Goal: Find specific page/section: Find specific page/section

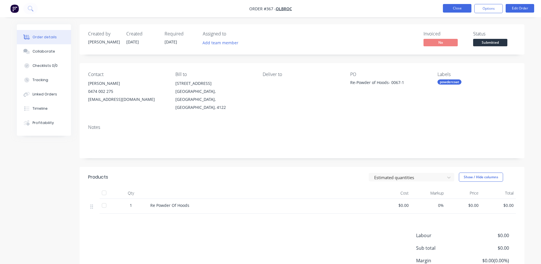
click at [457, 9] on button "Close" at bounding box center [457, 8] width 29 height 9
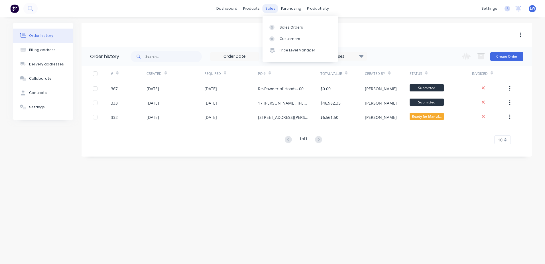
click at [267, 9] on div "sales" at bounding box center [271, 8] width 16 height 9
click at [283, 24] on link "Sales Orders" at bounding box center [301, 26] width 76 height 11
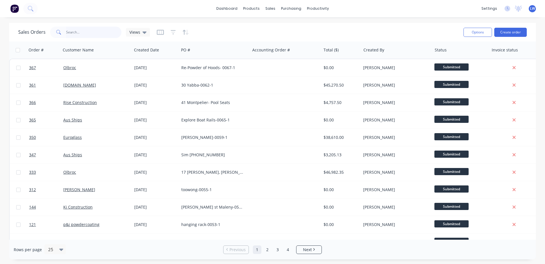
click at [73, 35] on input "text" at bounding box center [94, 32] width 56 height 11
type input "nexus"
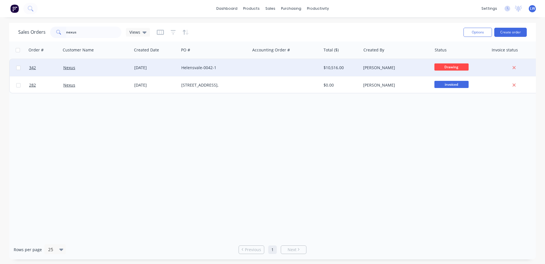
click at [193, 66] on div "Helensvale-0042-1" at bounding box center [212, 68] width 63 height 6
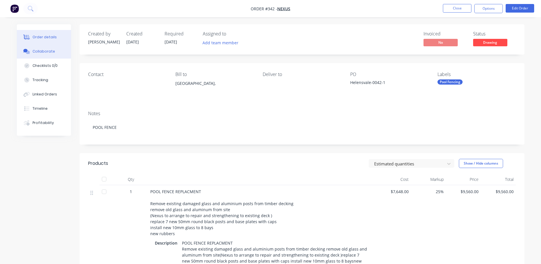
click at [45, 54] on button "Collaborate" at bounding box center [44, 51] width 54 height 14
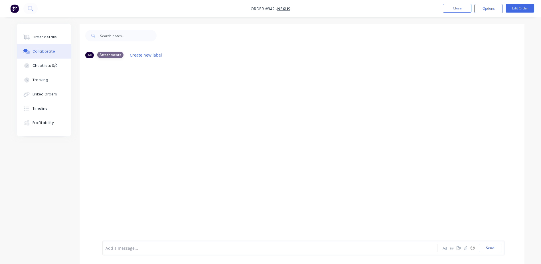
click at [113, 55] on div "Attachments" at bounding box center [110, 55] width 26 height 6
drag, startPoint x: 113, startPoint y: 55, endPoint x: 107, endPoint y: 73, distance: 18.7
click at [107, 73] on div at bounding box center [302, 151] width 445 height 177
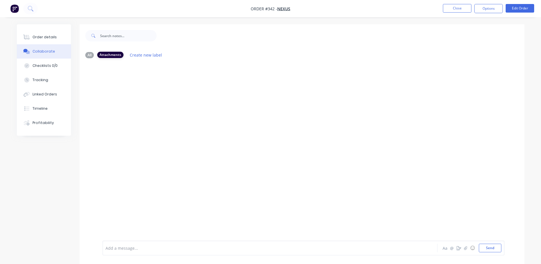
click at [100, 57] on div "Attachments" at bounding box center [110, 55] width 26 height 6
click at [89, 56] on div "All" at bounding box center [89, 55] width 9 height 6
drag, startPoint x: 89, startPoint y: 56, endPoint x: 102, endPoint y: 55, distance: 12.9
click at [102, 55] on div "Attachments" at bounding box center [110, 55] width 26 height 6
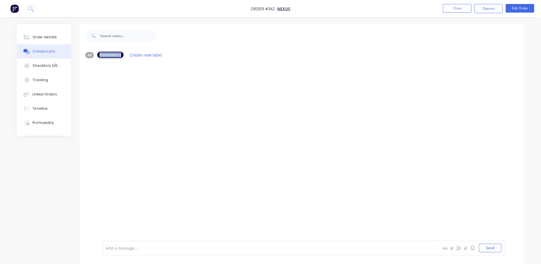
click at [102, 55] on div "Attachments" at bounding box center [110, 55] width 26 height 6
click at [39, 52] on div "Collaborate" at bounding box center [44, 51] width 23 height 5
click at [109, 54] on div "Attachments" at bounding box center [110, 55] width 26 height 6
click at [287, 10] on span "Nexus" at bounding box center [283, 8] width 13 height 5
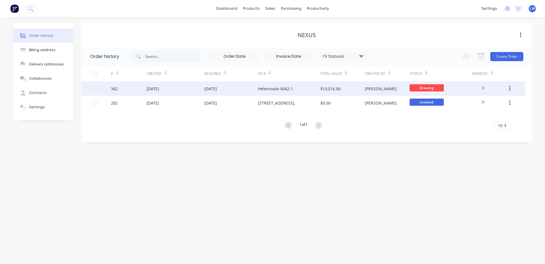
click at [232, 90] on div "[DATE]" at bounding box center [231, 88] width 54 height 14
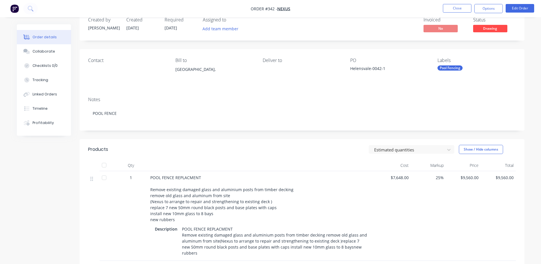
scroll to position [106, 0]
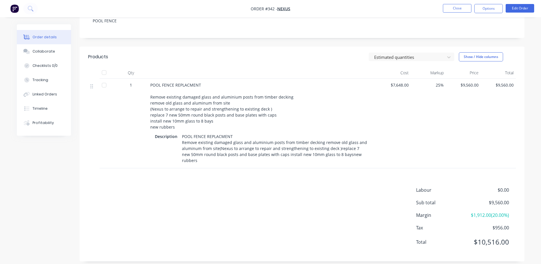
click at [168, 179] on div "Products Estimated quantities Show / Hide columns Qty Cost Markup Price Total 1…" at bounding box center [302, 153] width 445 height 214
click at [176, 106] on span "POOL FENCE REPLACMENT Remove existing damaged glass and aluminium posts from ti…" at bounding box center [222, 105] width 144 height 47
click at [175, 128] on span "POOL FENCE REPLACMENT Remove existing damaged glass and aluminium posts from ti…" at bounding box center [222, 105] width 144 height 47
